Goal: Task Accomplishment & Management: Manage account settings

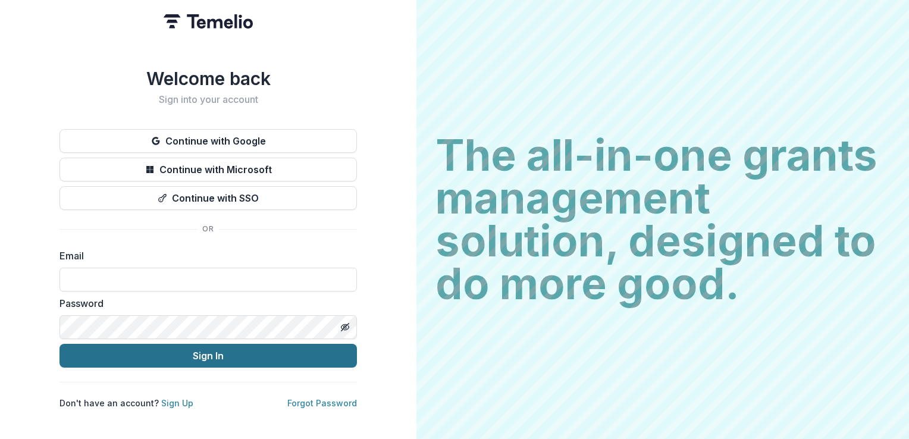
type input "**********"
click at [268, 351] on button "Sign In" at bounding box center [207, 356] width 297 height 24
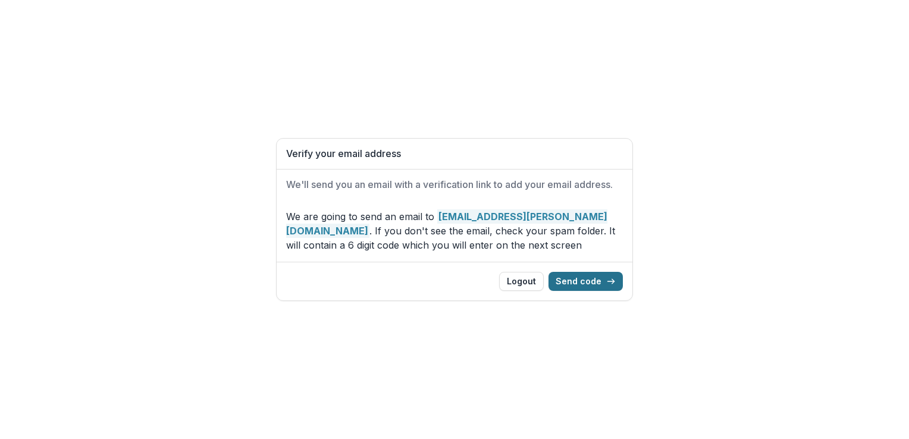
click at [590, 283] on button "Send code" at bounding box center [585, 281] width 74 height 19
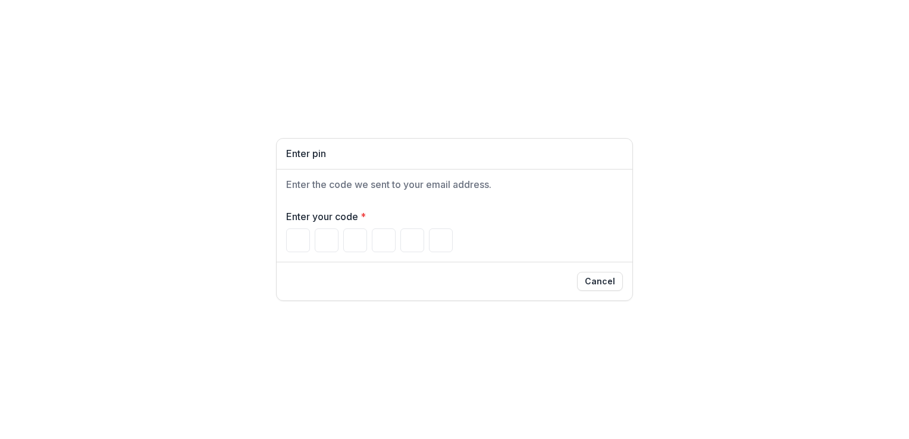
type input "*"
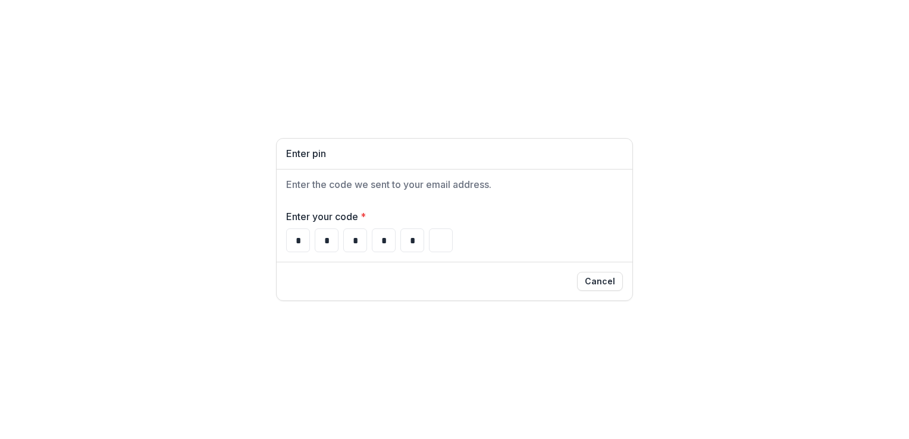
type input "*"
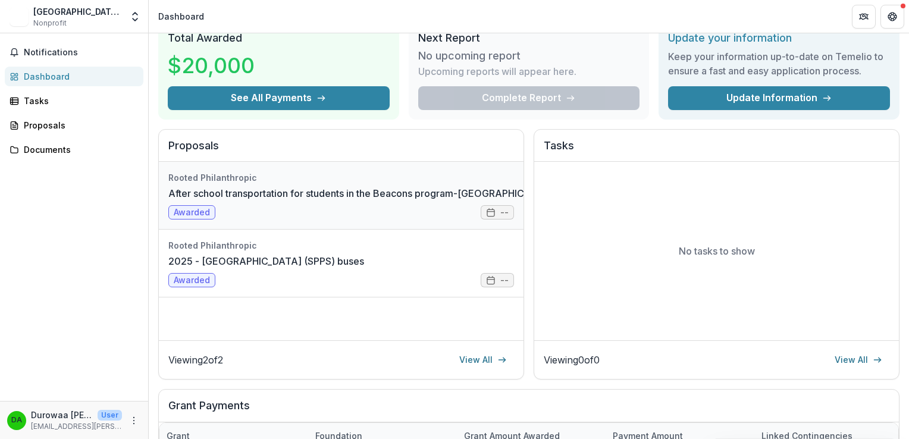
scroll to position [56, 0]
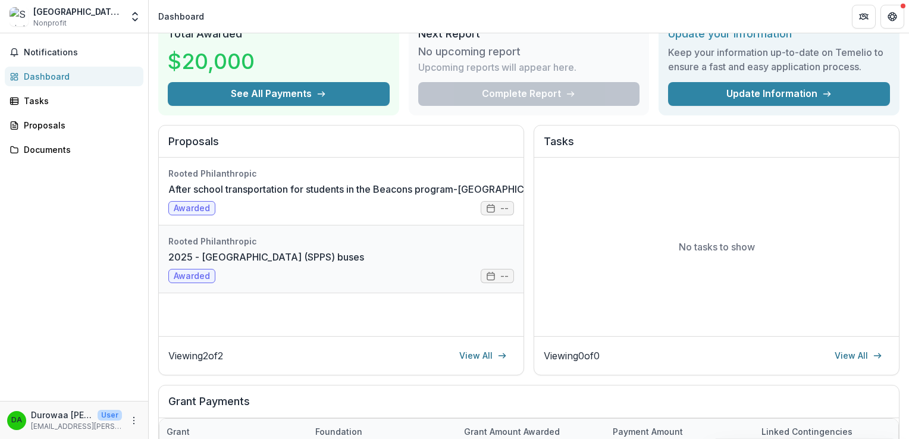
click at [356, 250] on link "2025 - [GEOGRAPHIC_DATA] (SPPS) buses" at bounding box center [266, 257] width 196 height 14
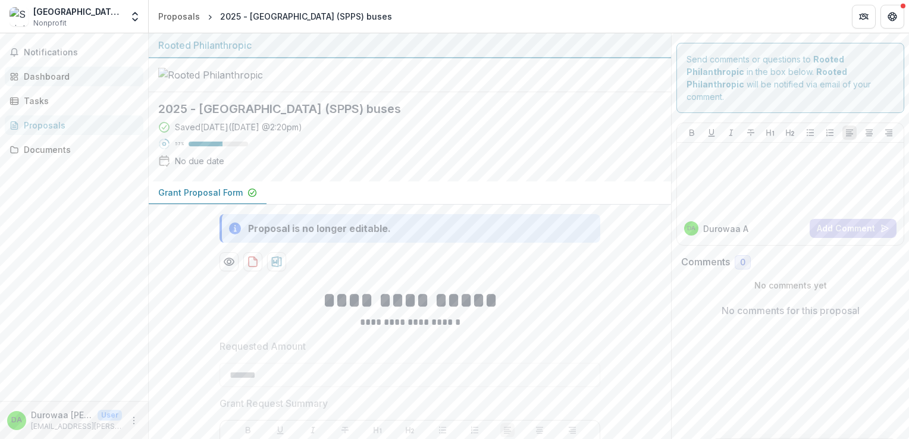
click at [62, 80] on div "Dashboard" at bounding box center [79, 76] width 110 height 12
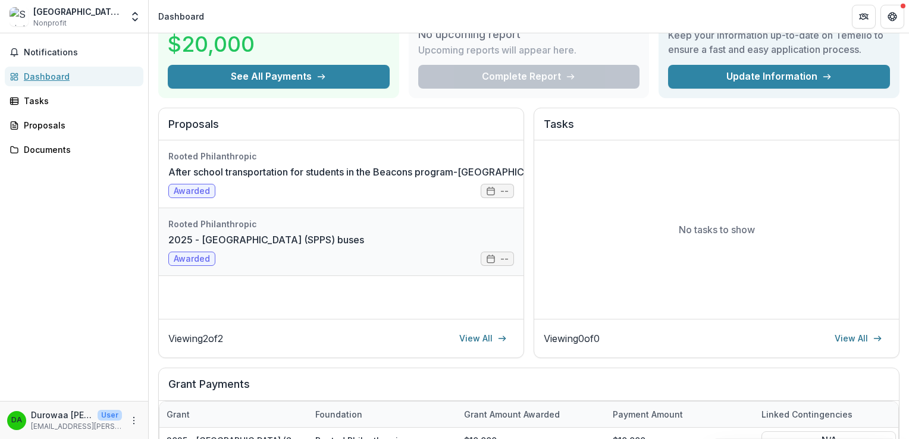
scroll to position [74, 0]
click at [216, 235] on link "2025 - Dayton's Bluff Elementary School (SPPS) buses" at bounding box center [266, 239] width 196 height 14
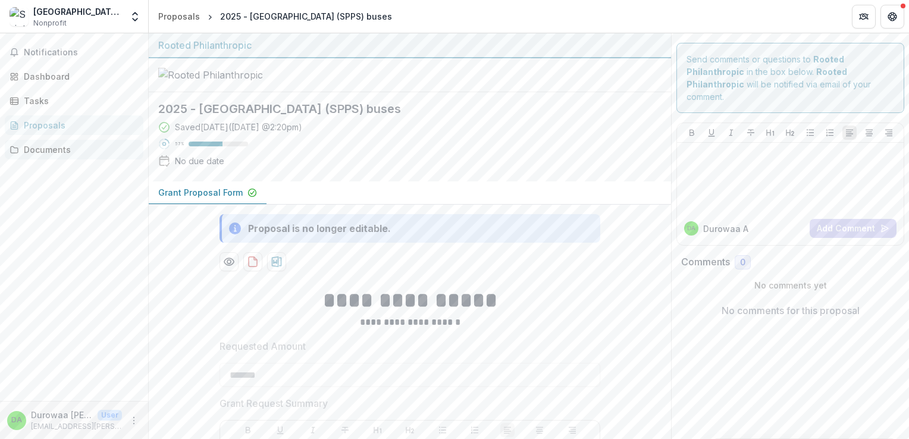
click at [82, 147] on div "Documents" at bounding box center [79, 149] width 110 height 12
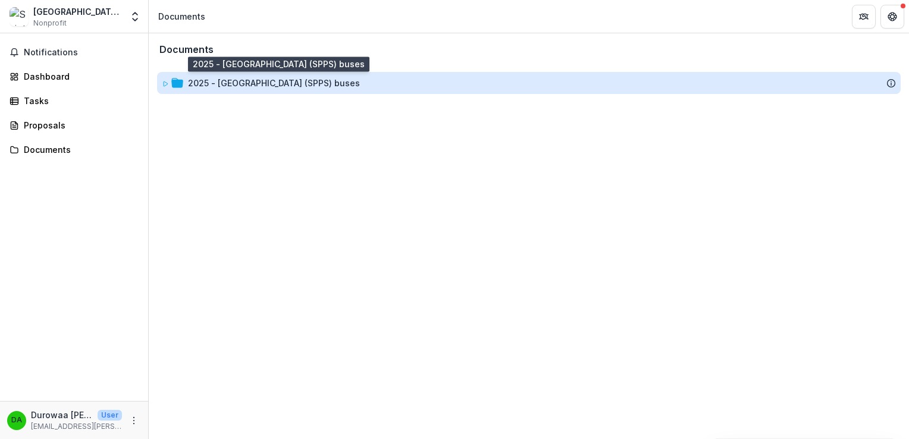
click at [256, 81] on div "2025 - Dayton's Bluff Elementary School (SPPS) buses" at bounding box center [274, 83] width 172 height 12
drag, startPoint x: 256, startPoint y: 81, endPoint x: 222, endPoint y: 82, distance: 33.9
click at [222, 82] on div "2025 - Dayton's Bluff Elementary School (SPPS) buses" at bounding box center [274, 83] width 172 height 12
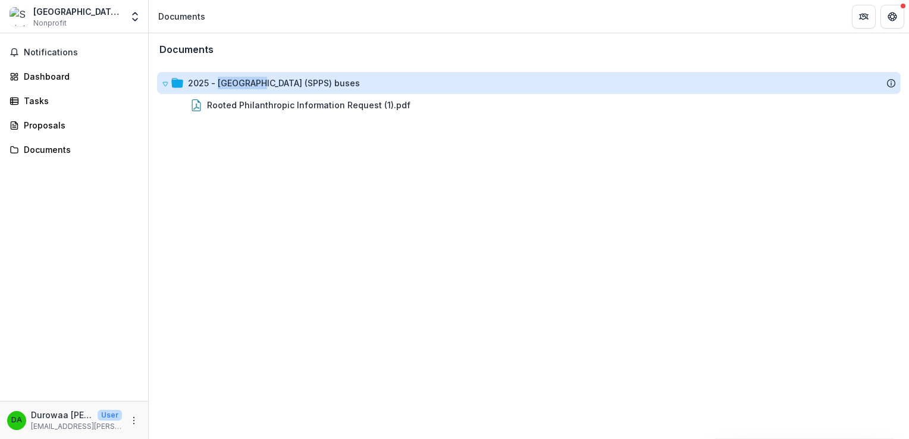
click at [222, 82] on div "2025 - Dayton's Bluff Elementary School (SPPS) buses" at bounding box center [274, 83] width 172 height 12
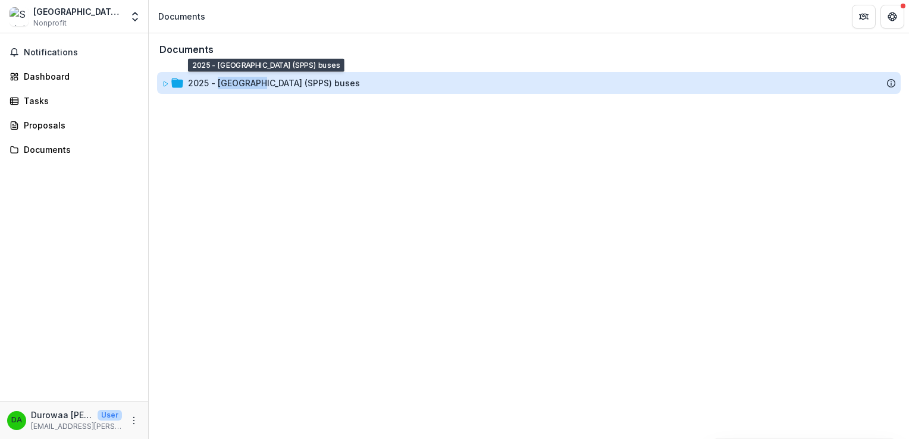
click at [222, 82] on div "2025 - Dayton's Bluff Elementary School (SPPS) buses" at bounding box center [274, 83] width 172 height 12
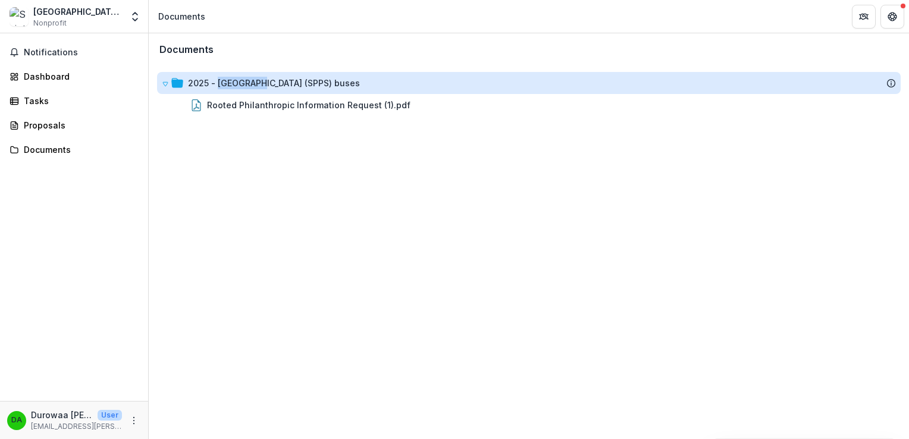
click at [222, 82] on div "2025 - Dayton's Bluff Elementary School (SPPS) buses" at bounding box center [274, 83] width 172 height 12
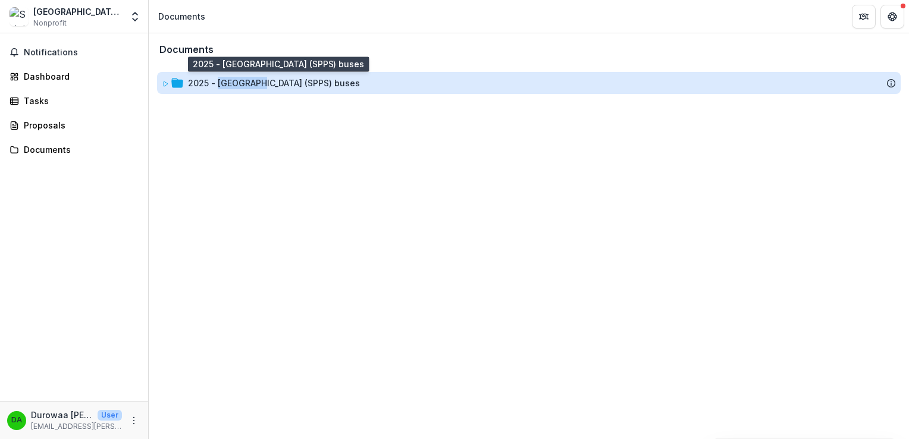
click at [222, 82] on div "2025 - Dayton's Bluff Elementary School (SPPS) buses" at bounding box center [274, 83] width 172 height 12
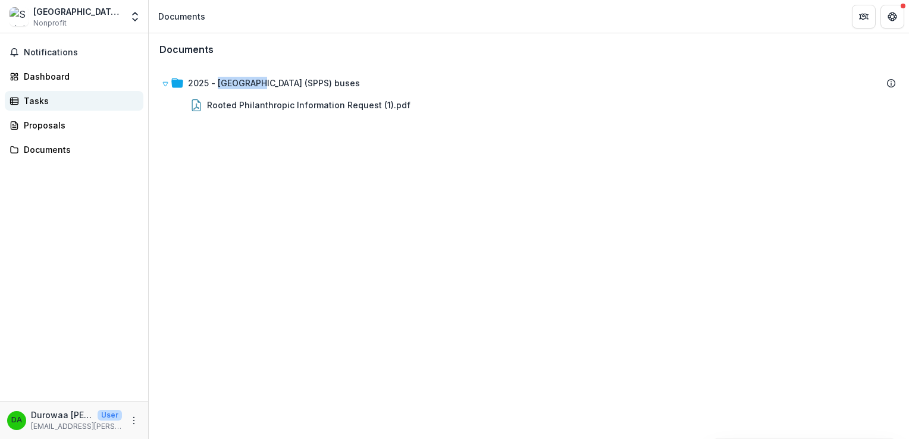
click at [75, 99] on div "Tasks" at bounding box center [79, 101] width 110 height 12
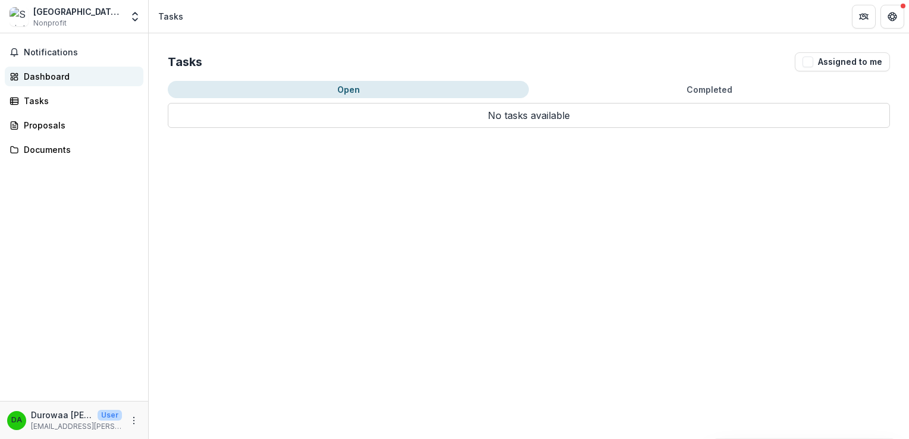
click at [55, 81] on div "Dashboard" at bounding box center [79, 76] width 110 height 12
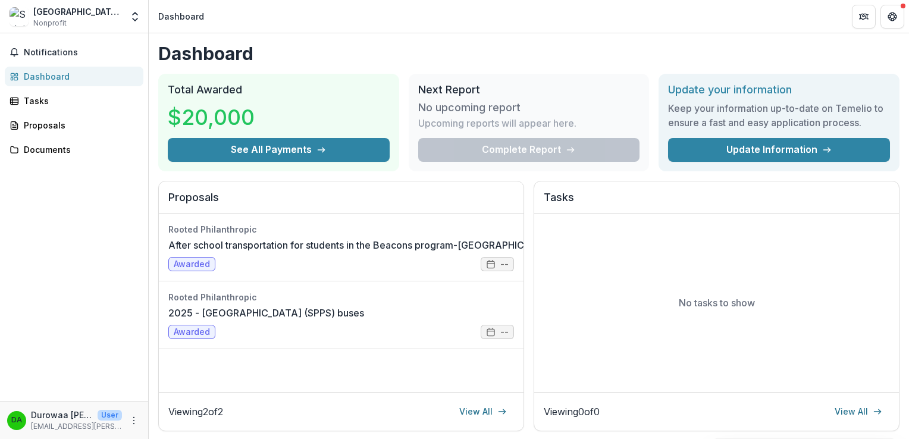
click at [488, 143] on div "Complete Report" at bounding box center [529, 150] width 222 height 24
click at [485, 122] on p "Upcoming reports will appear here." at bounding box center [497, 123] width 158 height 14
click at [709, 123] on h3 "Keep your information up-to-date on Temelio to ensure a fast and easy applicati…" at bounding box center [779, 115] width 222 height 29
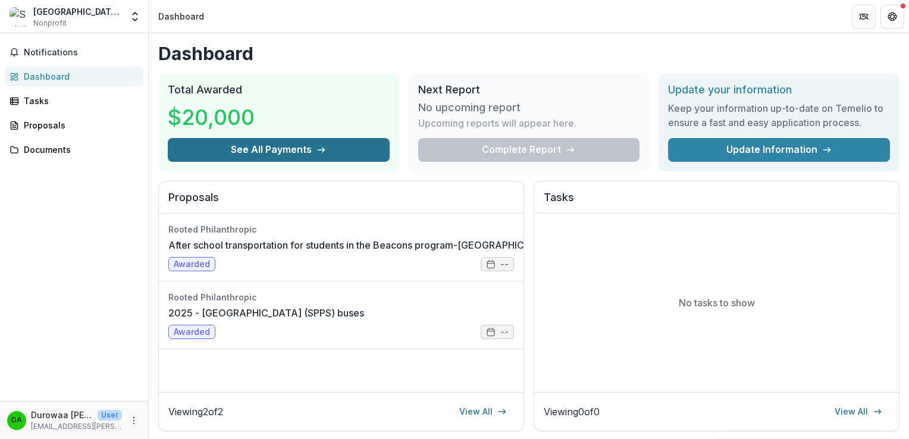
click at [352, 148] on button "See All Payments" at bounding box center [279, 150] width 222 height 24
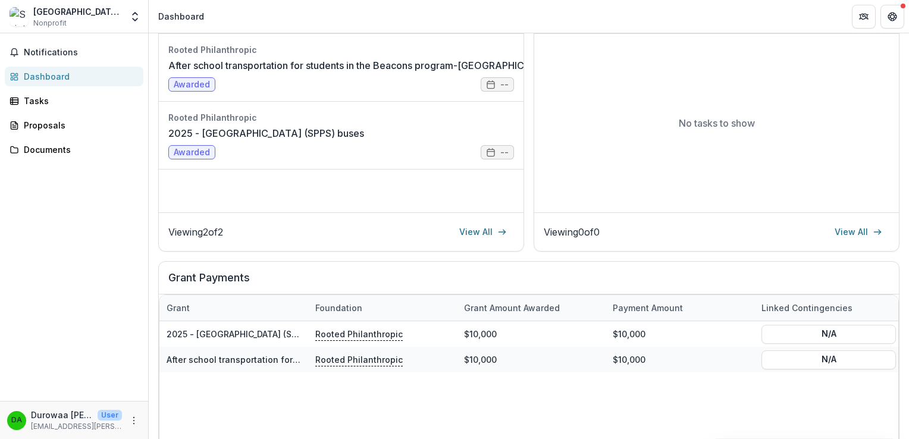
scroll to position [306, 0]
